Goal: Navigation & Orientation: Go to known website

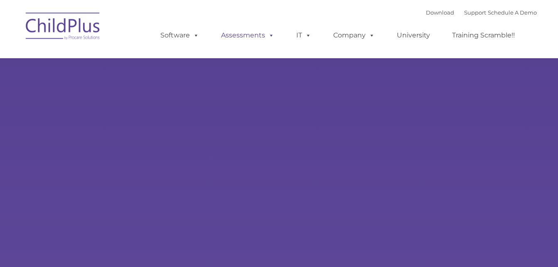
select select "MEDIUM"
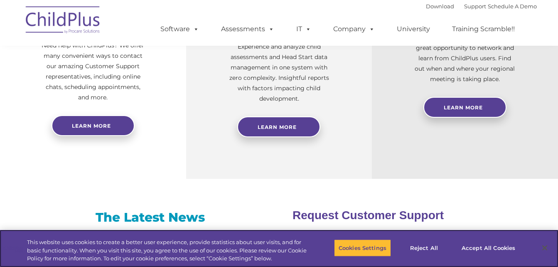
scroll to position [501, 0]
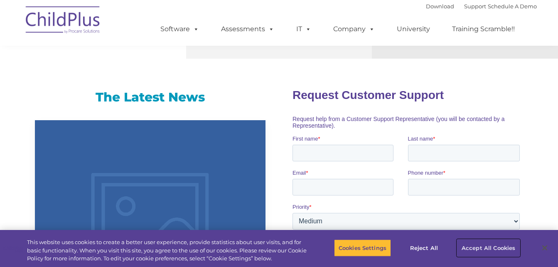
click at [492, 247] on button "Accept All Cookies" at bounding box center [488, 247] width 63 height 17
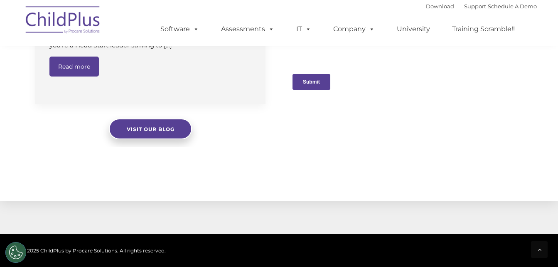
scroll to position [939, 0]
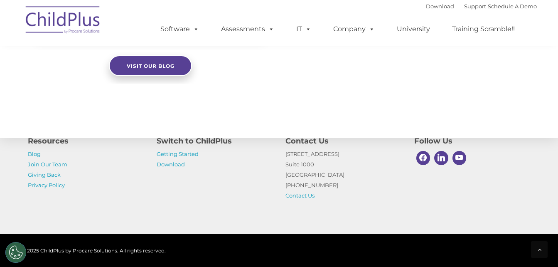
click at [55, 21] on img at bounding box center [63, 21] width 83 height 42
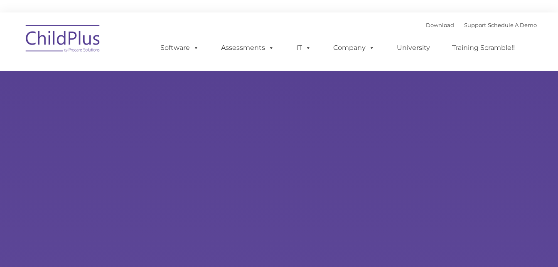
type input ""
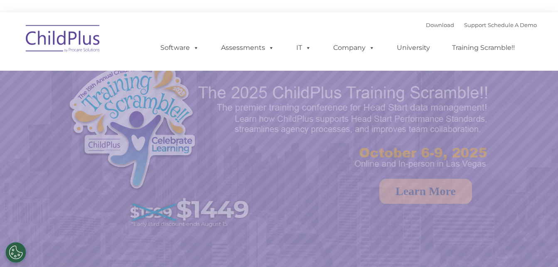
select select "MEDIUM"
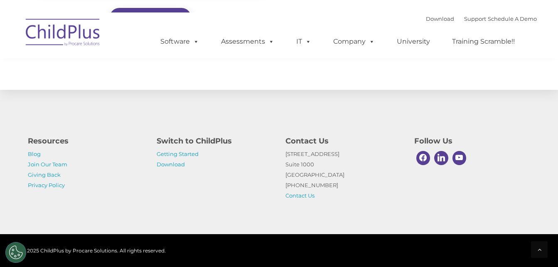
scroll to position [1000, 0]
